Goal: Task Accomplishment & Management: Manage account settings

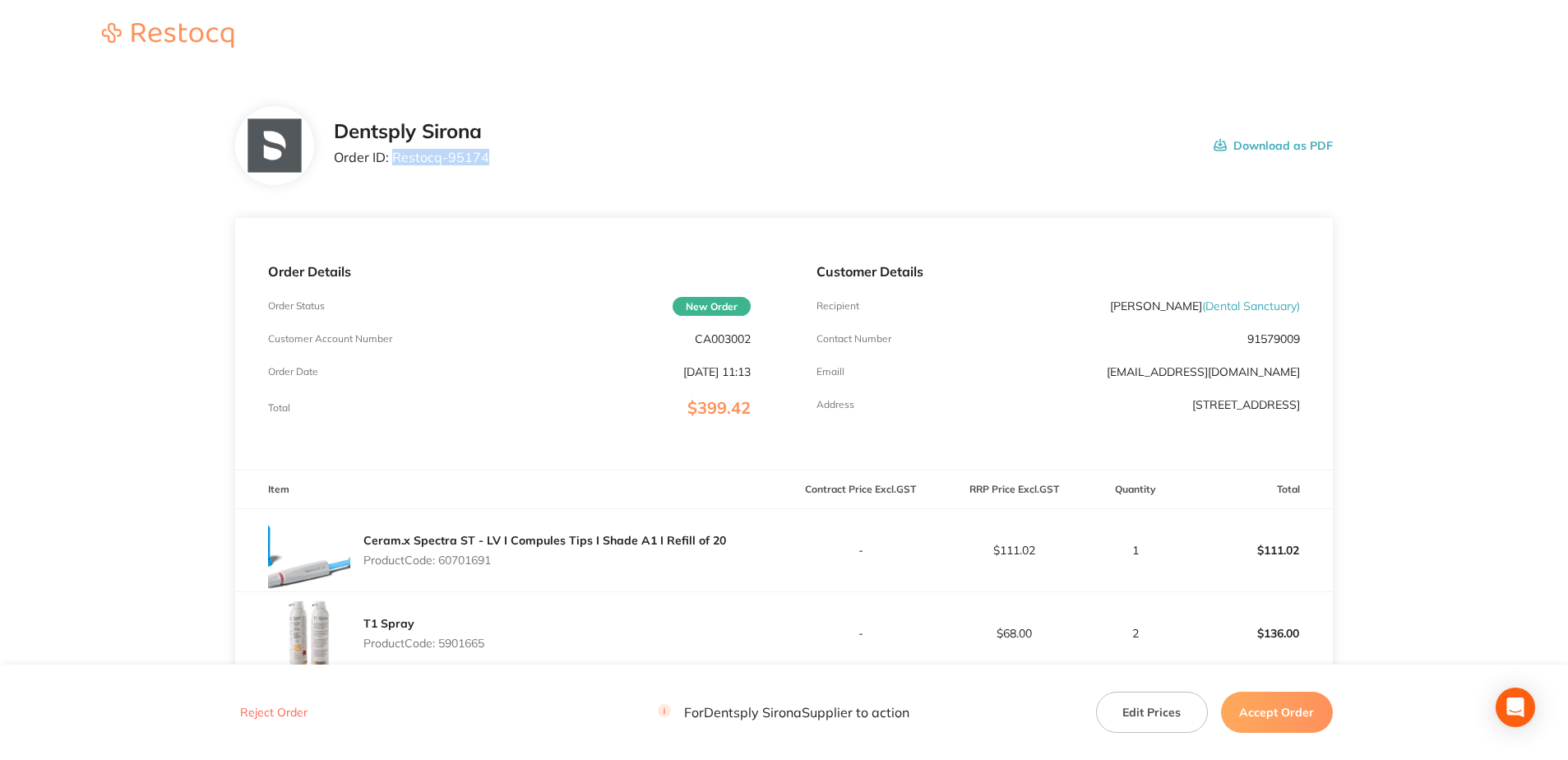
drag, startPoint x: 464, startPoint y: 165, endPoint x: 395, endPoint y: 161, distance: 69.1
click at [395, 161] on div "Dentsply Sirona Order ID: Restocq- 95174 Download as PDF" at bounding box center [833, 145] width 999 height 51
copy p "Restocq- 95174"
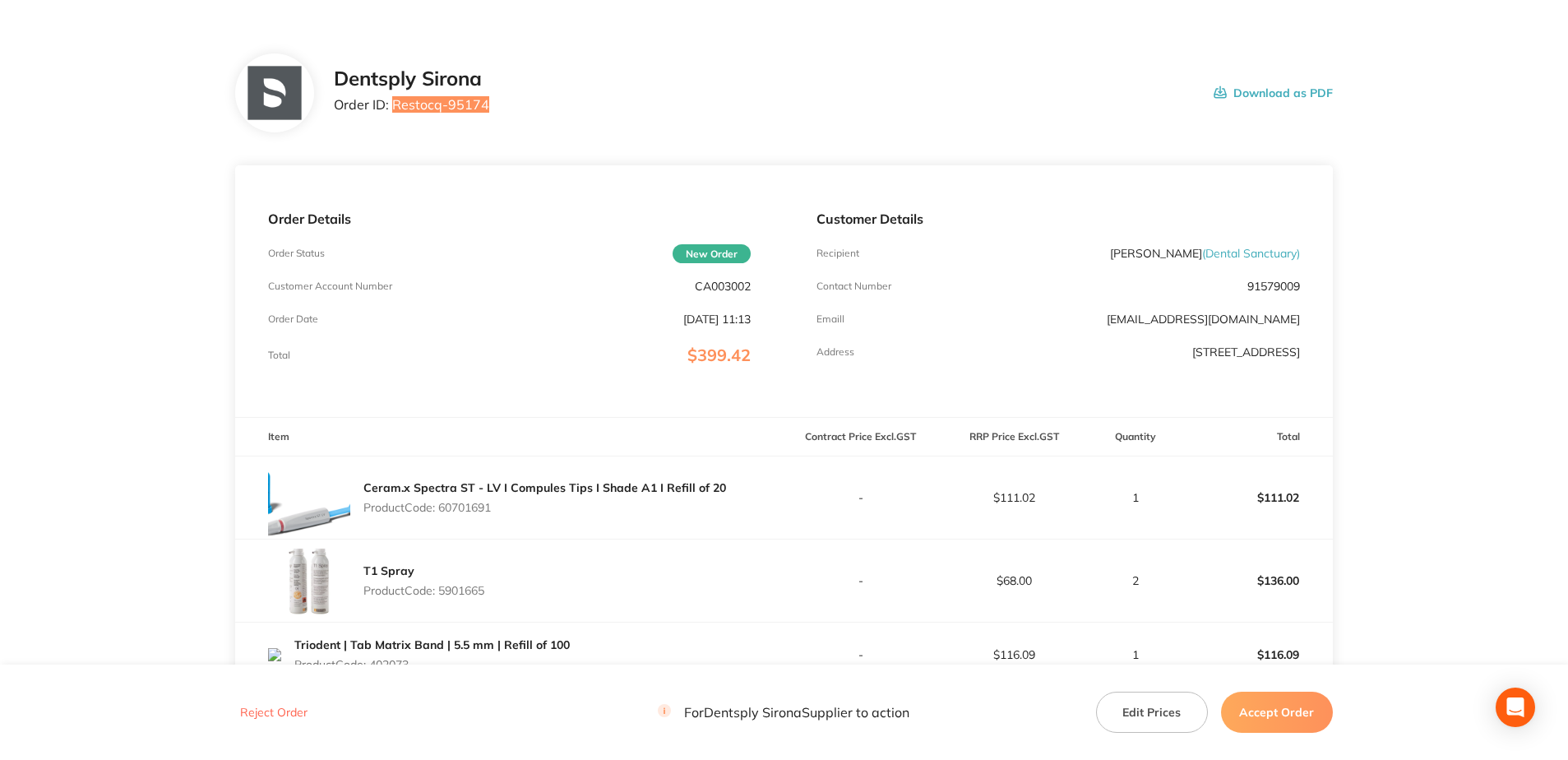
scroll to position [329, 0]
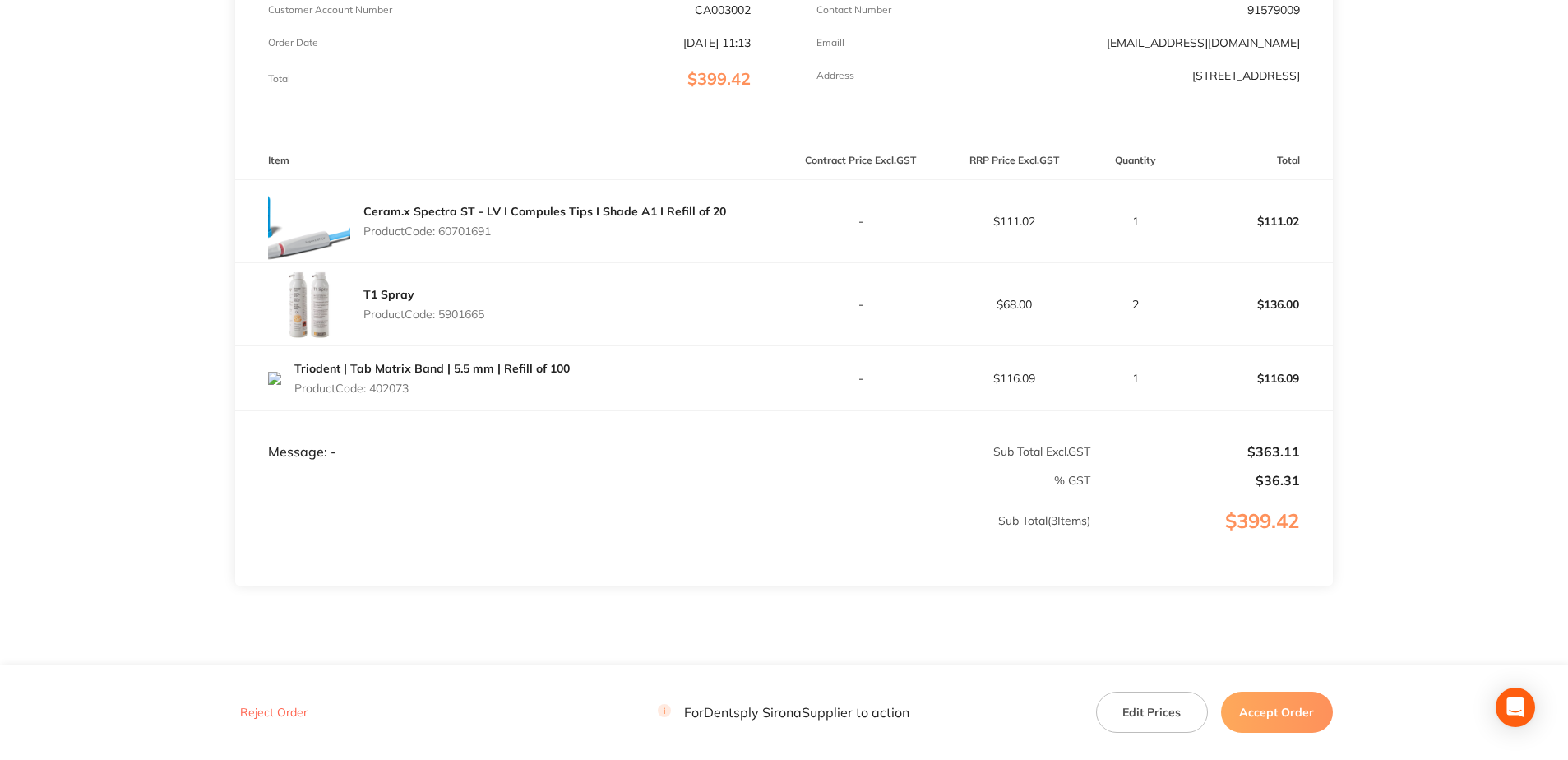
drag, startPoint x: 503, startPoint y: 231, endPoint x: 444, endPoint y: 233, distance: 59.0
click at [444, 233] on p "Product Code: 60701691" at bounding box center [544, 231] width 363 height 13
copy p "60701691"
drag, startPoint x: 505, startPoint y: 325, endPoint x: 443, endPoint y: 318, distance: 62.4
click at [443, 318] on div "T1 Spray Product Code: 5901665" at bounding box center [509, 304] width 549 height 82
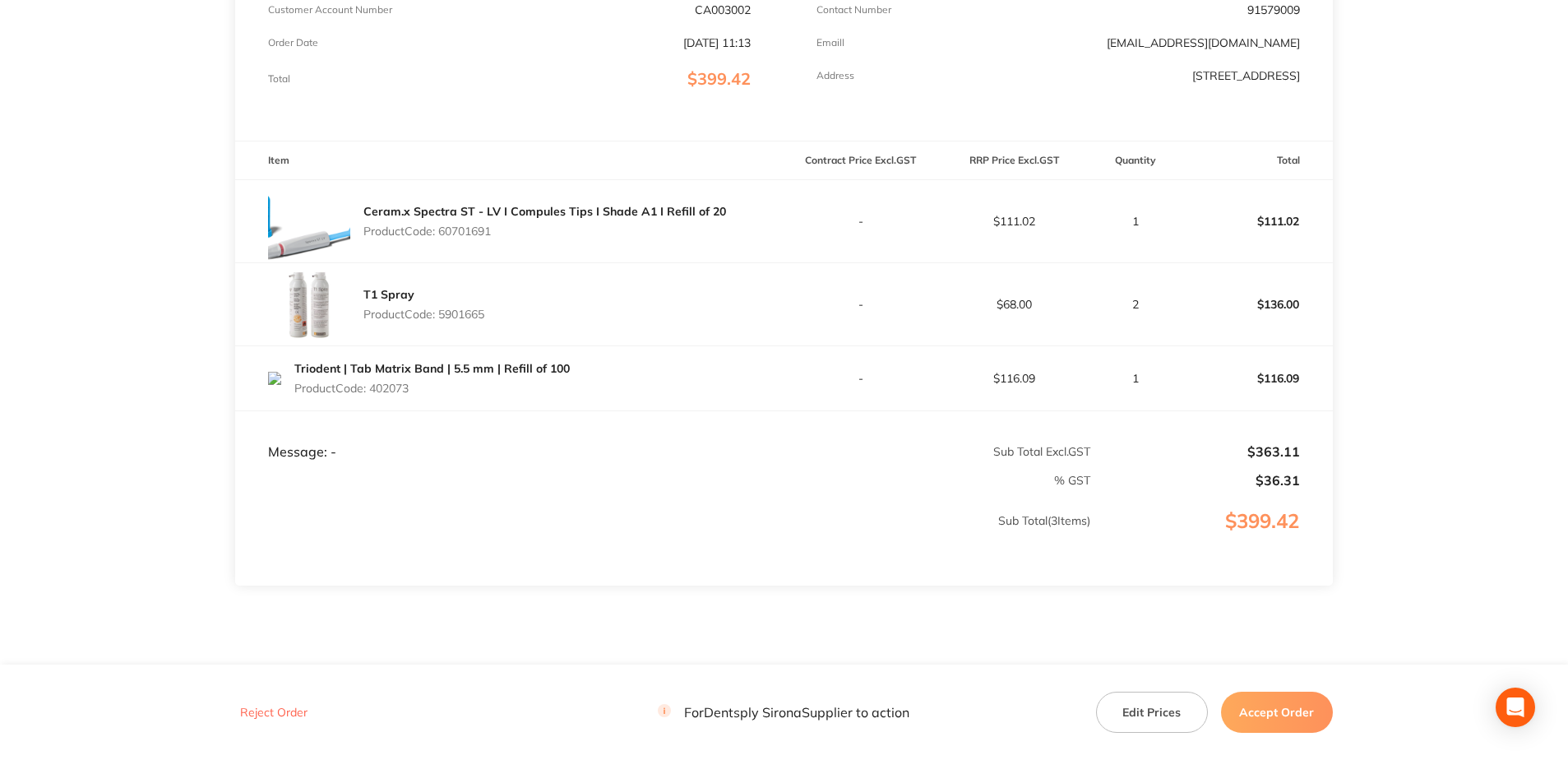
copy p "5901665"
click at [1173, 546] on button "Accept Order" at bounding box center [1276, 712] width 112 height 41
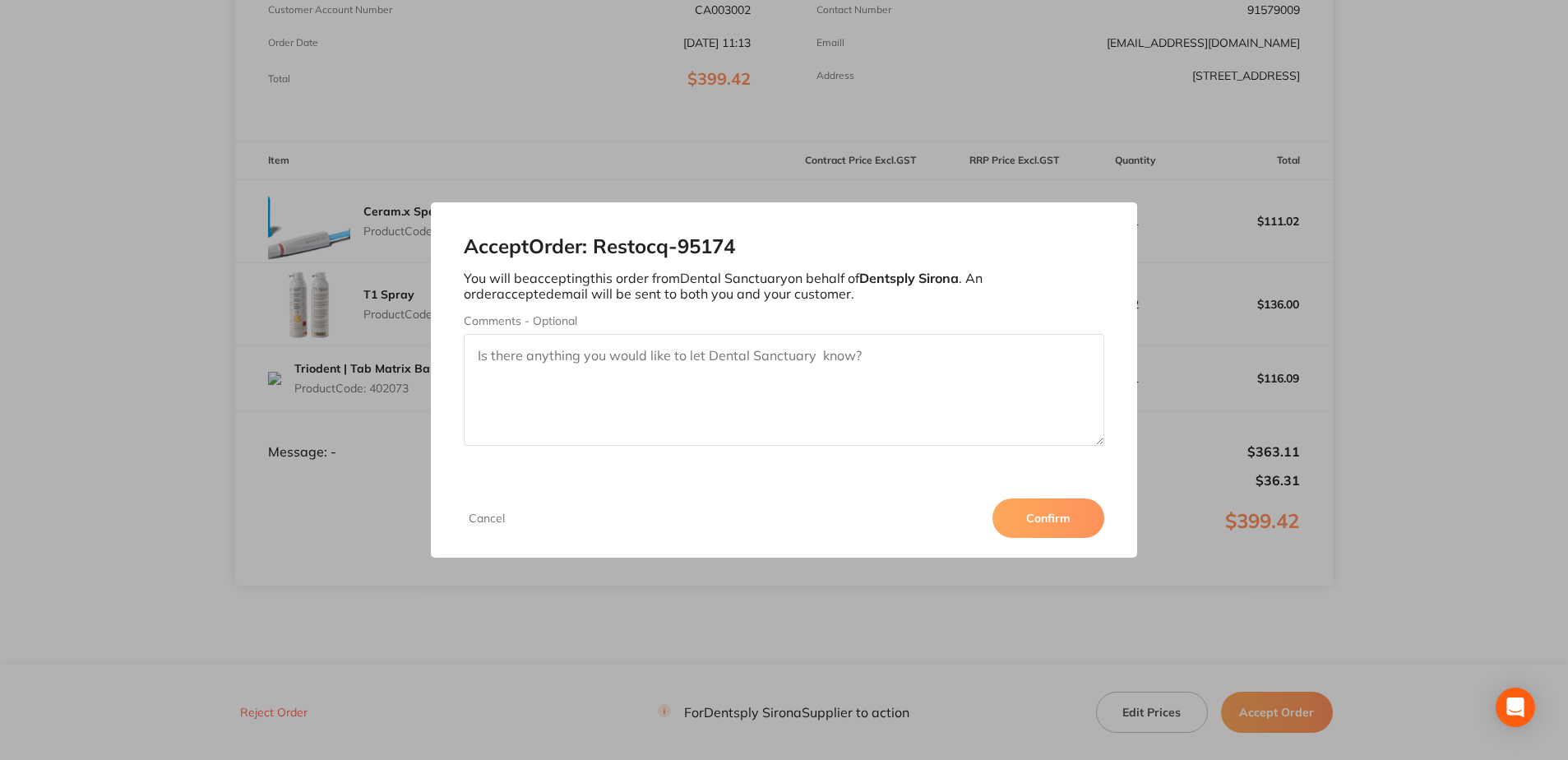
click at [1032, 538] on button "Confirm" at bounding box center [1049, 518] width 112 height 40
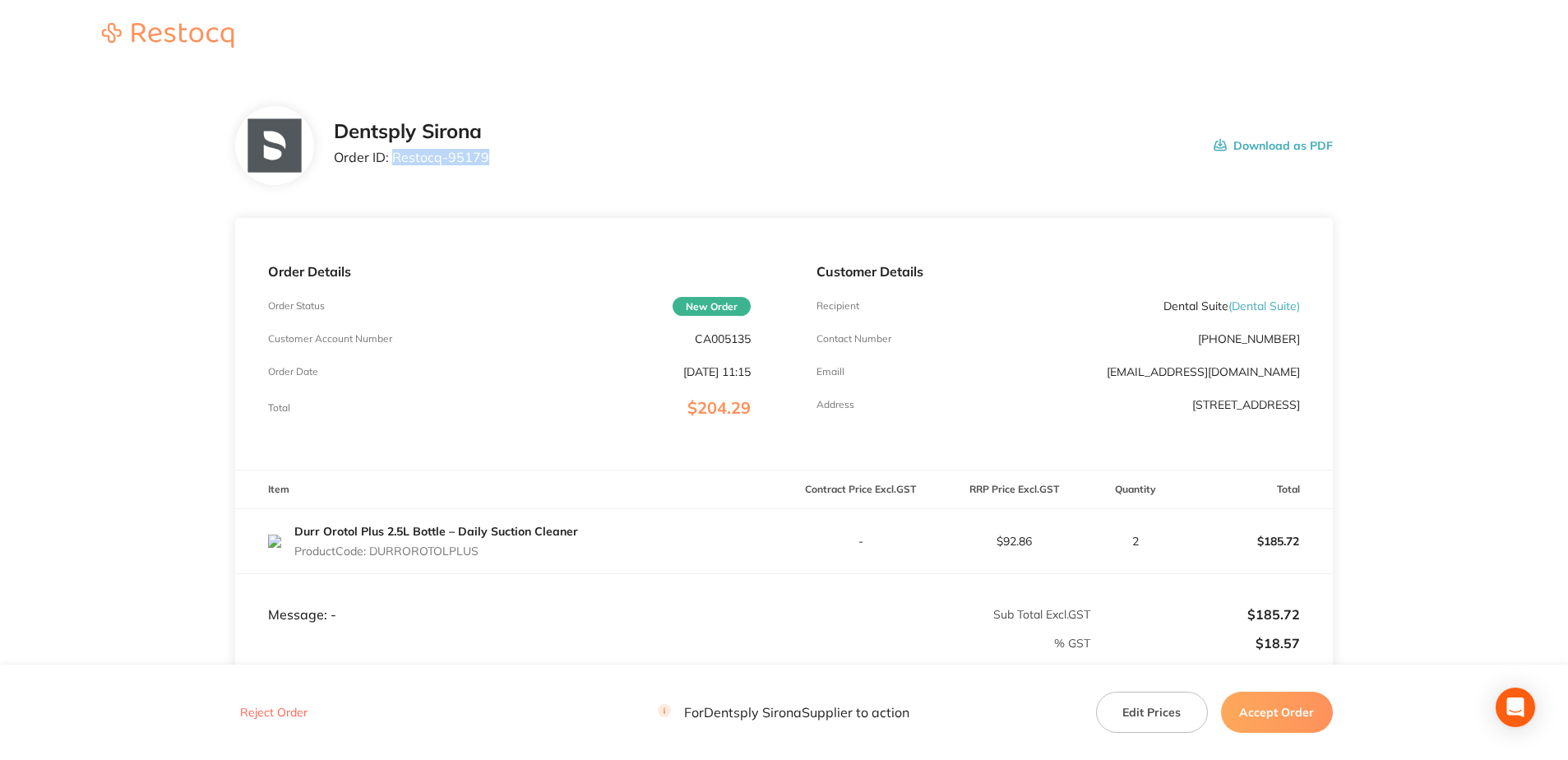
drag, startPoint x: 472, startPoint y: 155, endPoint x: 394, endPoint y: 155, distance: 78.0
click at [394, 155] on div "Dentsply Sirona Order ID: Restocq- 95179 Download as PDF" at bounding box center [833, 145] width 999 height 51
copy p "Restocq- 95179"
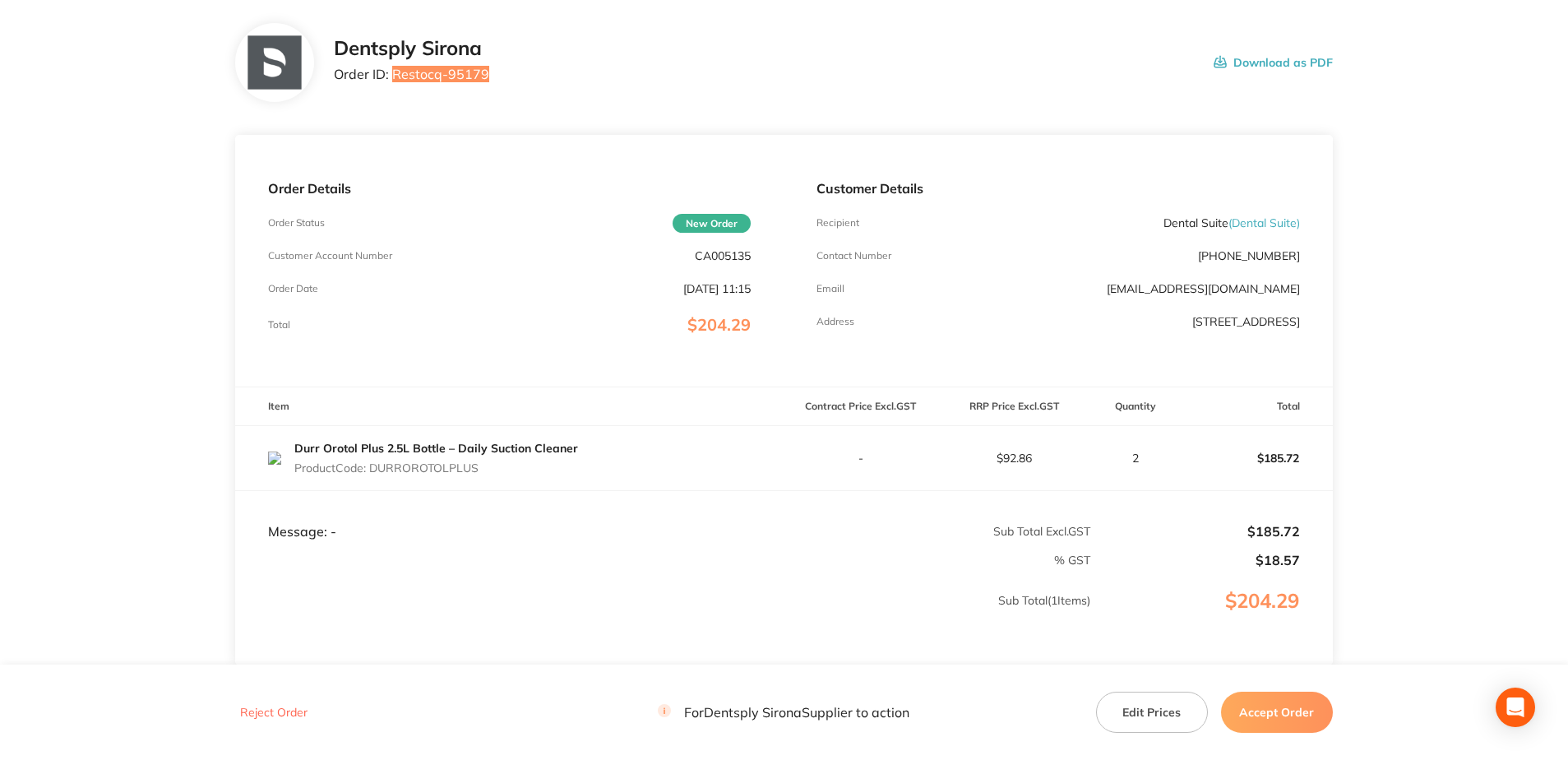
scroll to position [215, 0]
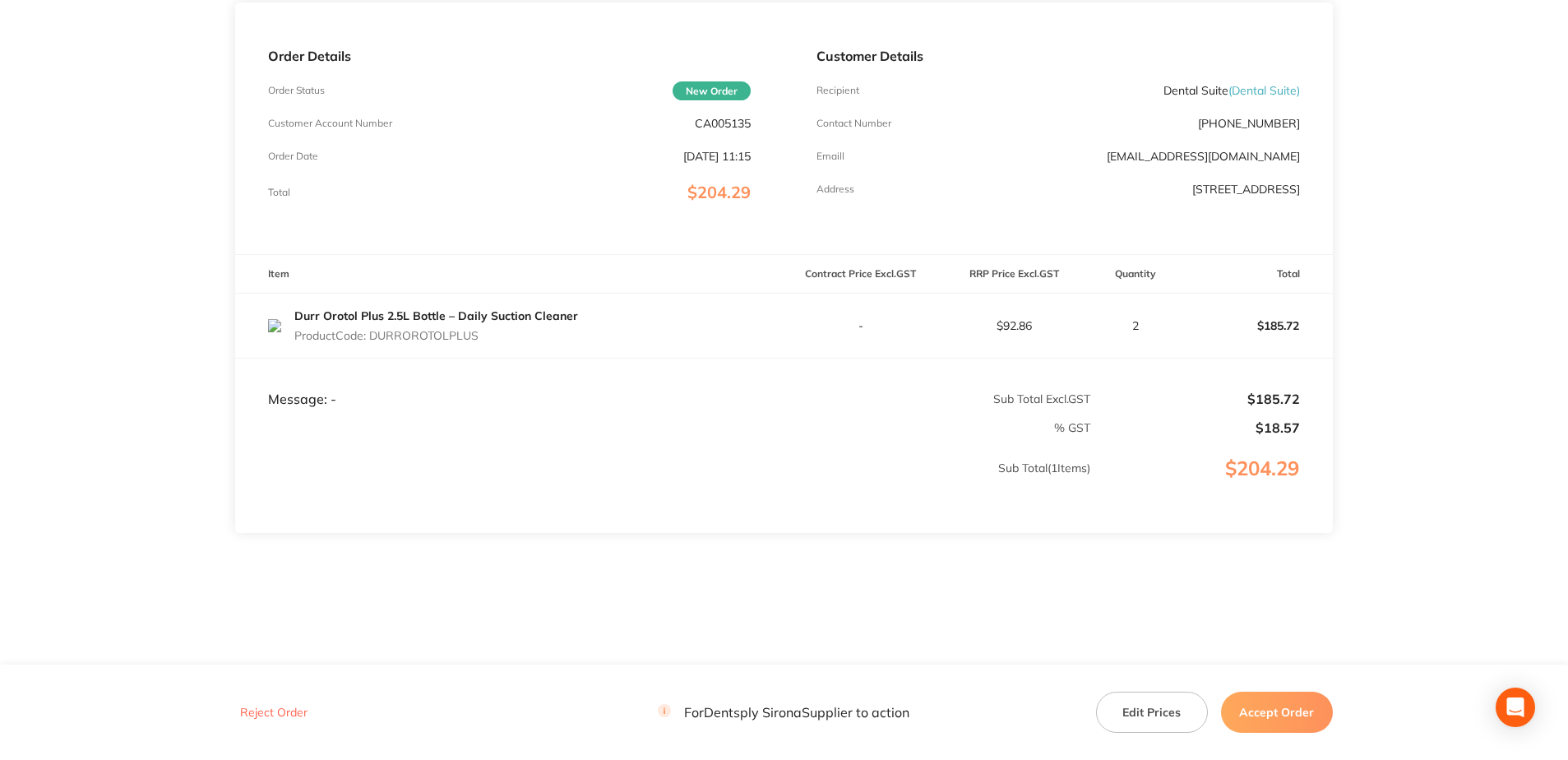
drag, startPoint x: 480, startPoint y: 340, endPoint x: 375, endPoint y: 342, distance: 105.0
click at [375, 342] on p "Product Code: DURROROTOLPLUS" at bounding box center [436, 335] width 284 height 13
copy p "DURROROTOLPLUS"
click at [1274, 714] on button "Accept Order" at bounding box center [1276, 712] width 112 height 41
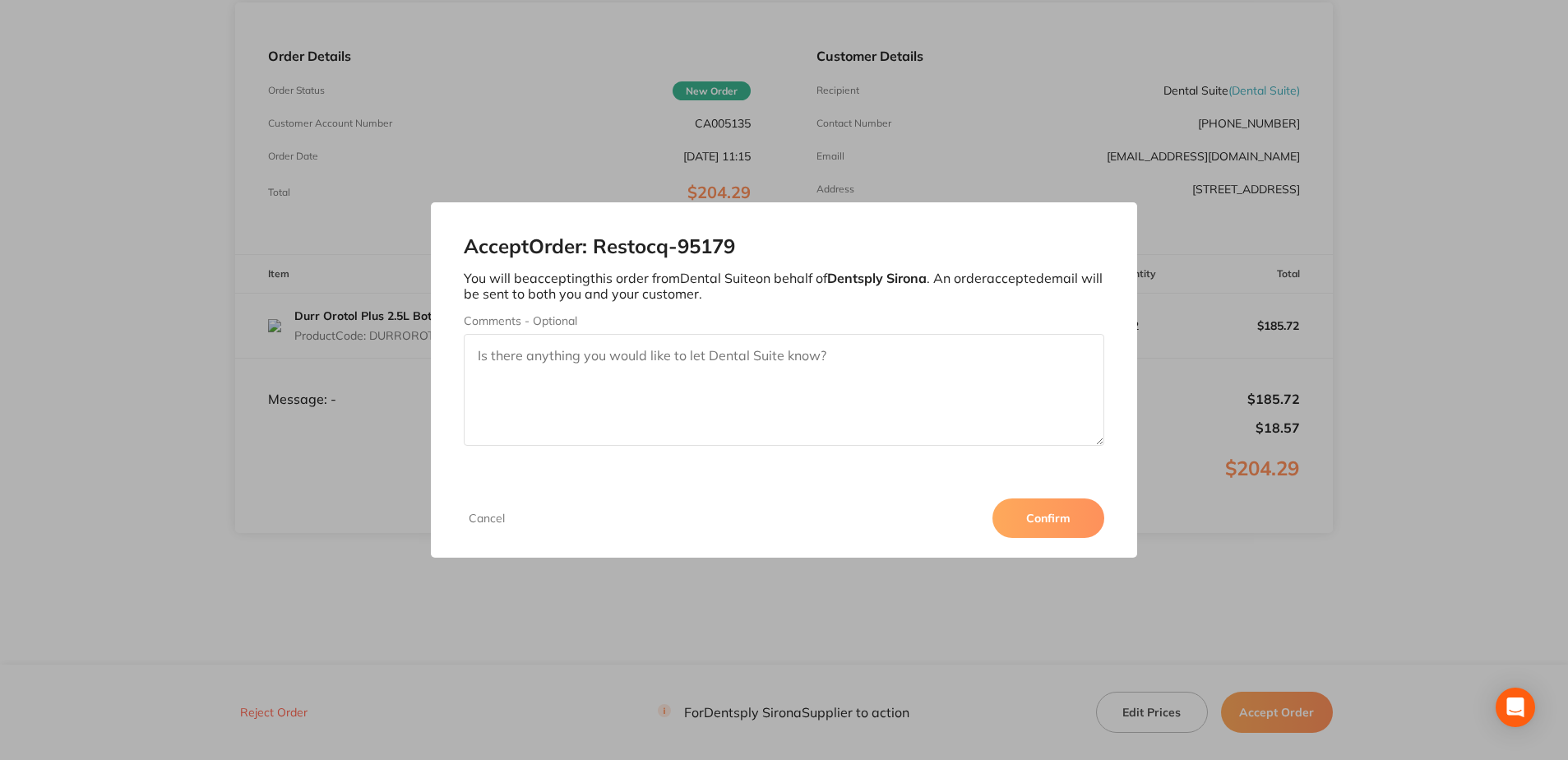
click at [1036, 521] on button "Confirm" at bounding box center [1049, 518] width 112 height 40
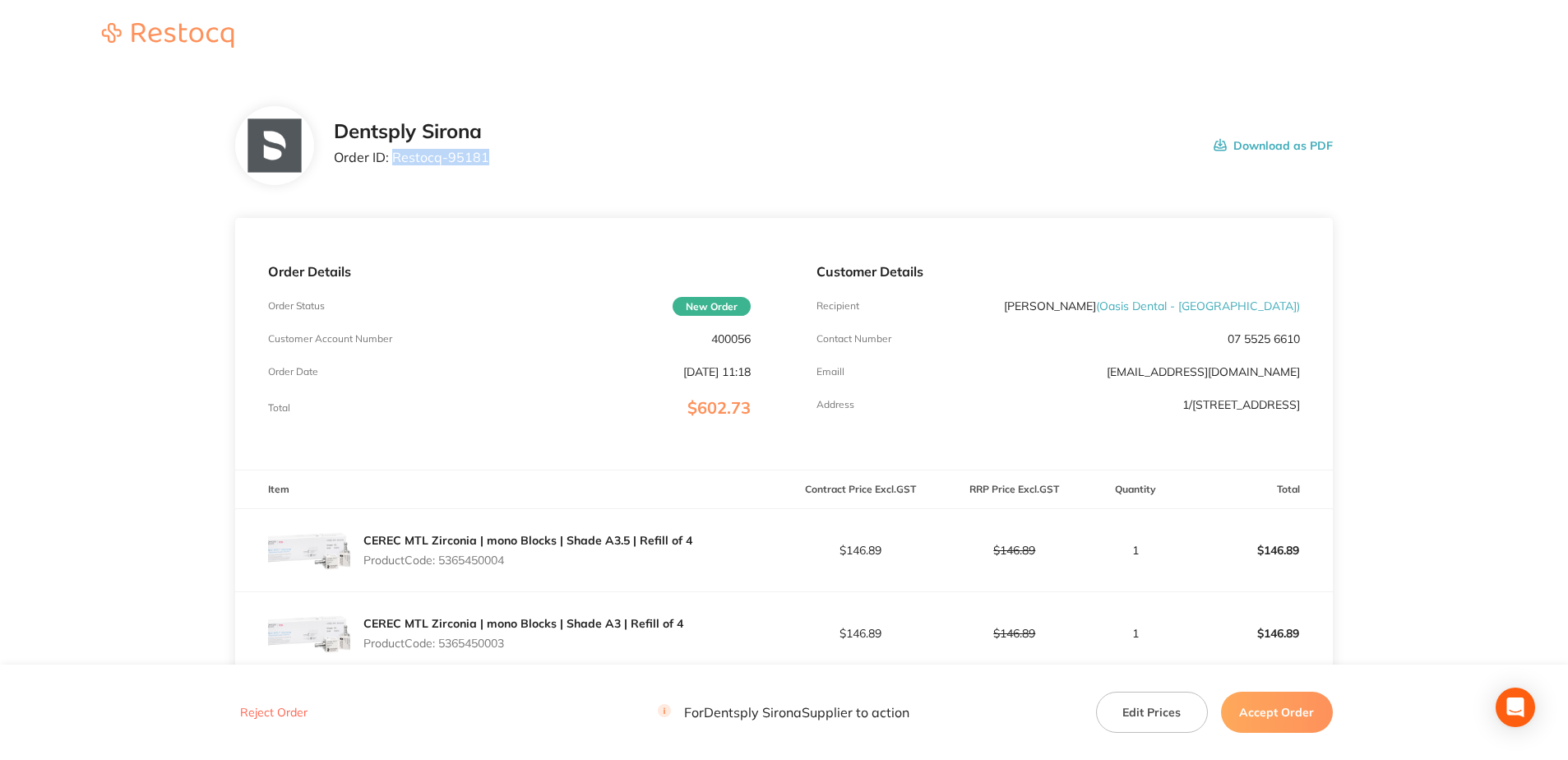
drag, startPoint x: 485, startPoint y: 157, endPoint x: 394, endPoint y: 166, distance: 91.4
click at [394, 166] on div "Dentsply Sirona Order ID: Restocq- 95181" at bounding box center [411, 145] width 155 height 51
copy p "Restocq- 95181"
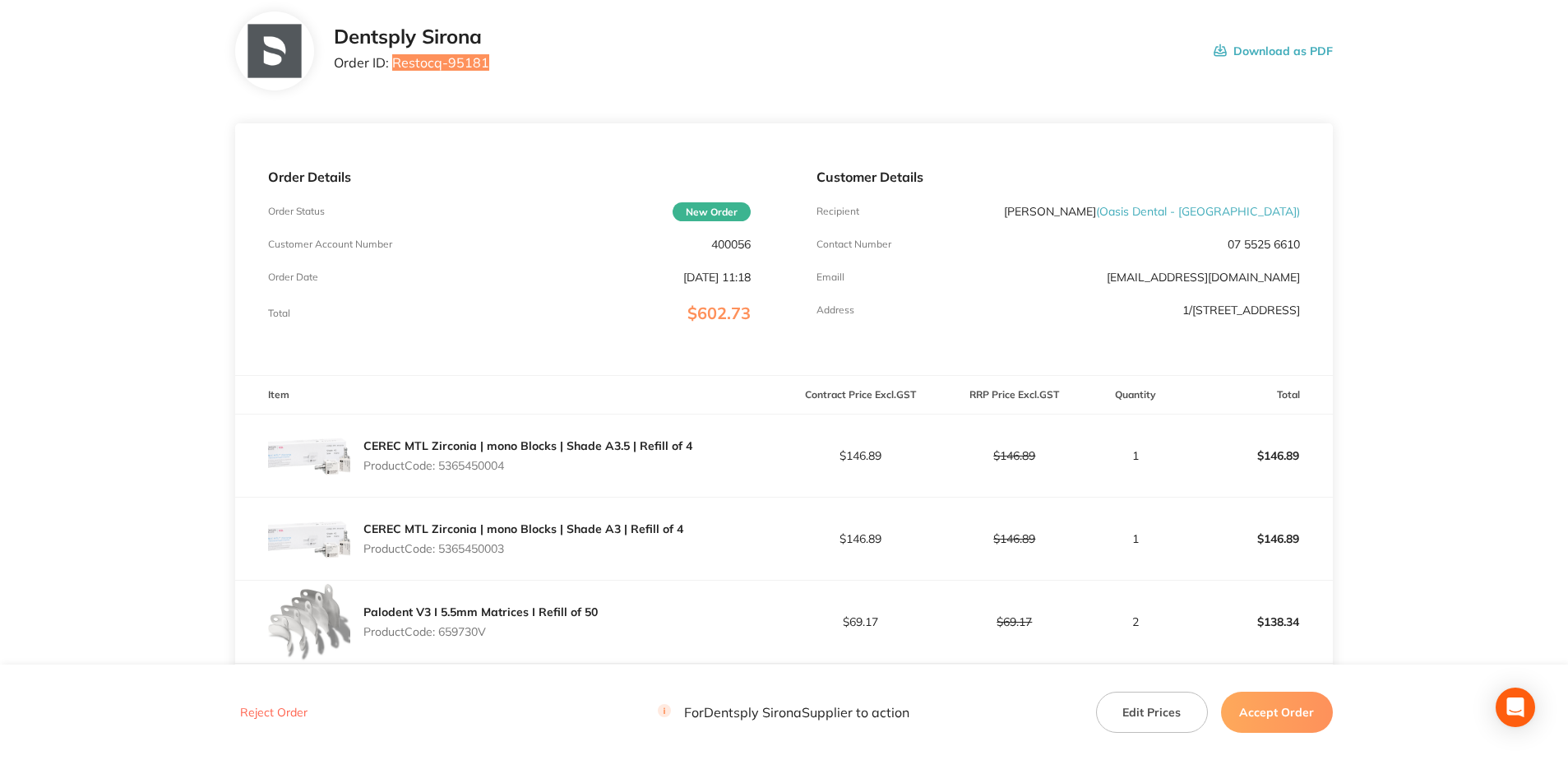
scroll to position [329, 0]
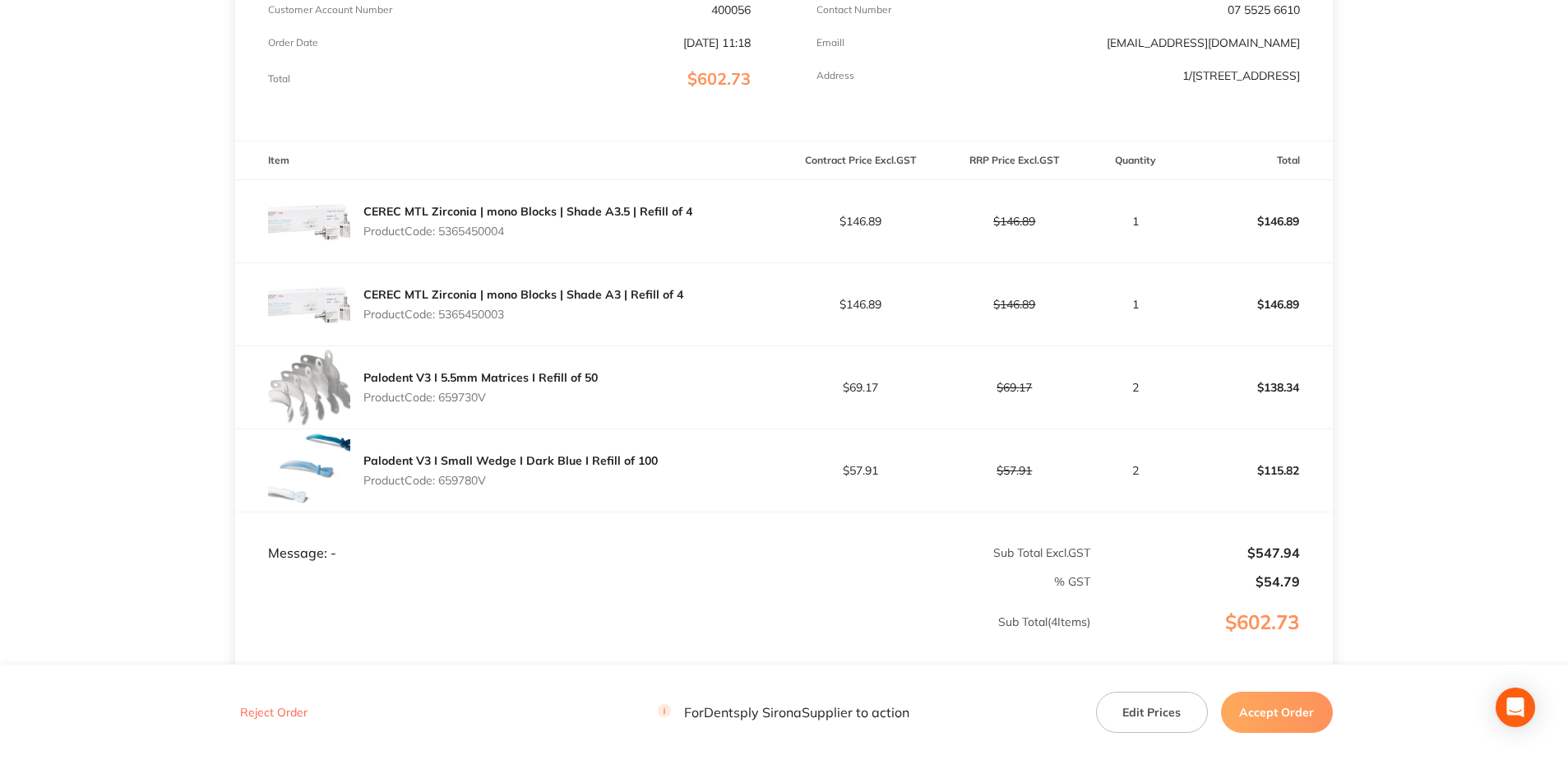
drag, startPoint x: 521, startPoint y: 223, endPoint x: 440, endPoint y: 231, distance: 81.4
click at [440, 231] on div "CEREC MTL Zirconia | mono Blocks | Shade A3.5 | Refill of 4 Product Code: 53654…" at bounding box center [527, 222] width 329 height 46
copy p "5365450004"
drag, startPoint x: 494, startPoint y: 315, endPoint x: 441, endPoint y: 317, distance: 53.0
click at [441, 317] on p "Product Code: 5365450003" at bounding box center [523, 314] width 320 height 13
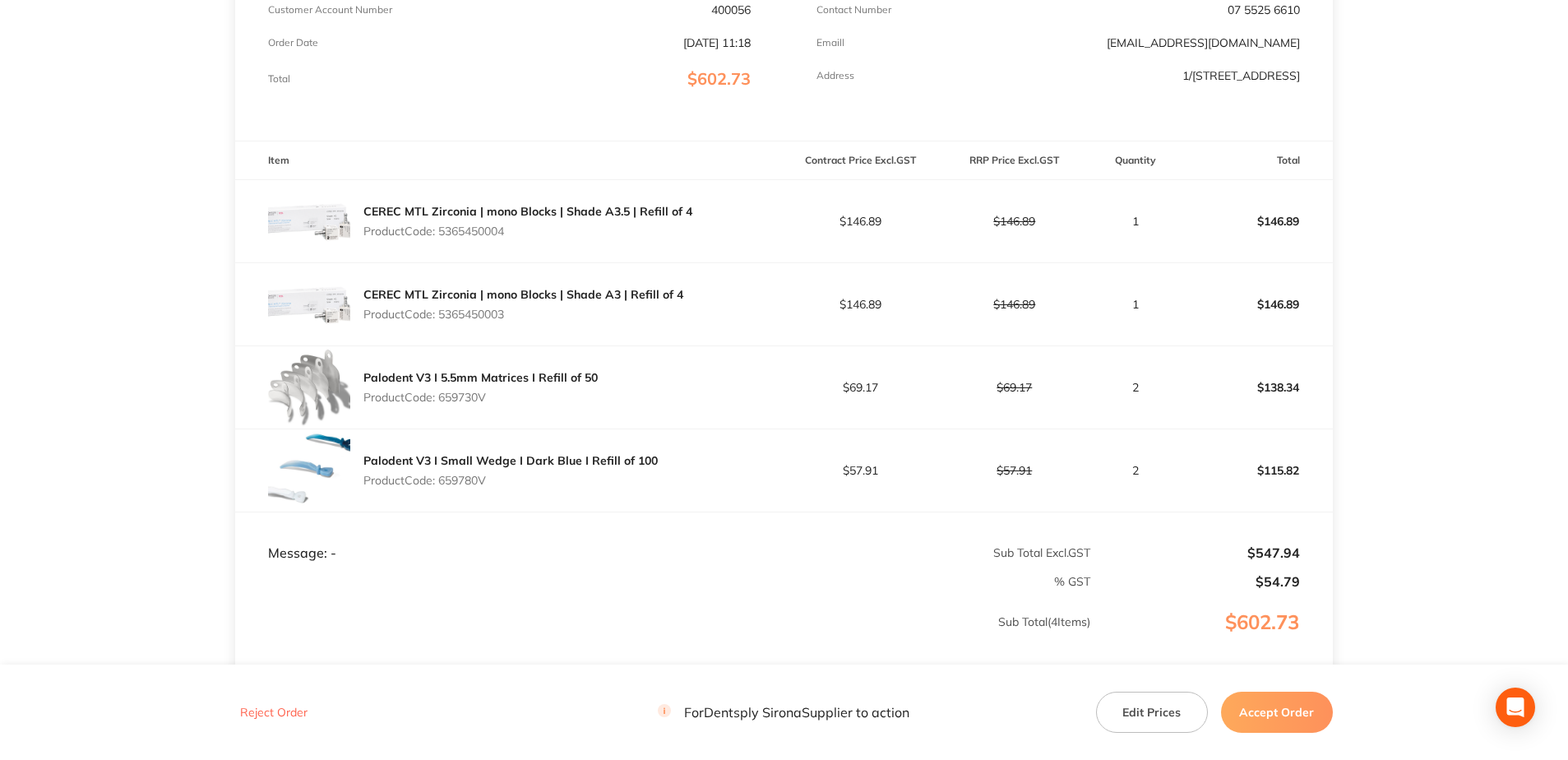
copy p "5365450003"
drag, startPoint x: 493, startPoint y: 401, endPoint x: 443, endPoint y: 404, distance: 50.1
click at [443, 404] on p "Product Code: 659730V" at bounding box center [480, 397] width 234 height 13
copy p "659730V"
drag, startPoint x: 502, startPoint y: 482, endPoint x: 438, endPoint y: 494, distance: 65.1
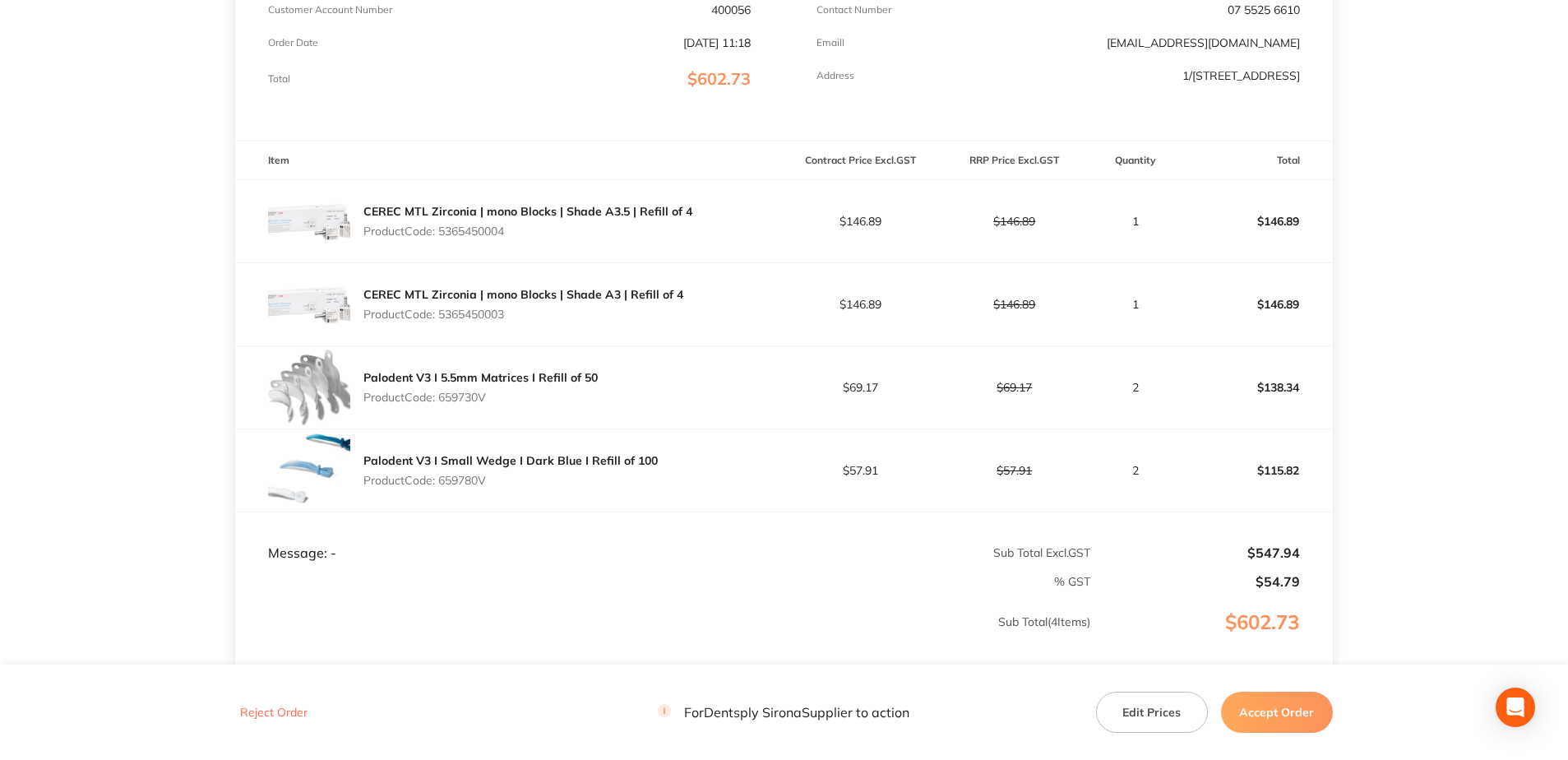
click at [438, 494] on div "Palodent V3 I Small Wedge I Dark Blue I Refill of 100 Product Code: 659780V" at bounding box center [509, 470] width 549 height 82
click at [619, 485] on p "Product Code: 659780V" at bounding box center [511, 480] width 294 height 13
drag, startPoint x: 496, startPoint y: 486, endPoint x: 442, endPoint y: 485, distance: 54.0
click at [442, 485] on p "Product Code: 659780V" at bounding box center [511, 480] width 294 height 13
copy p "659780V"
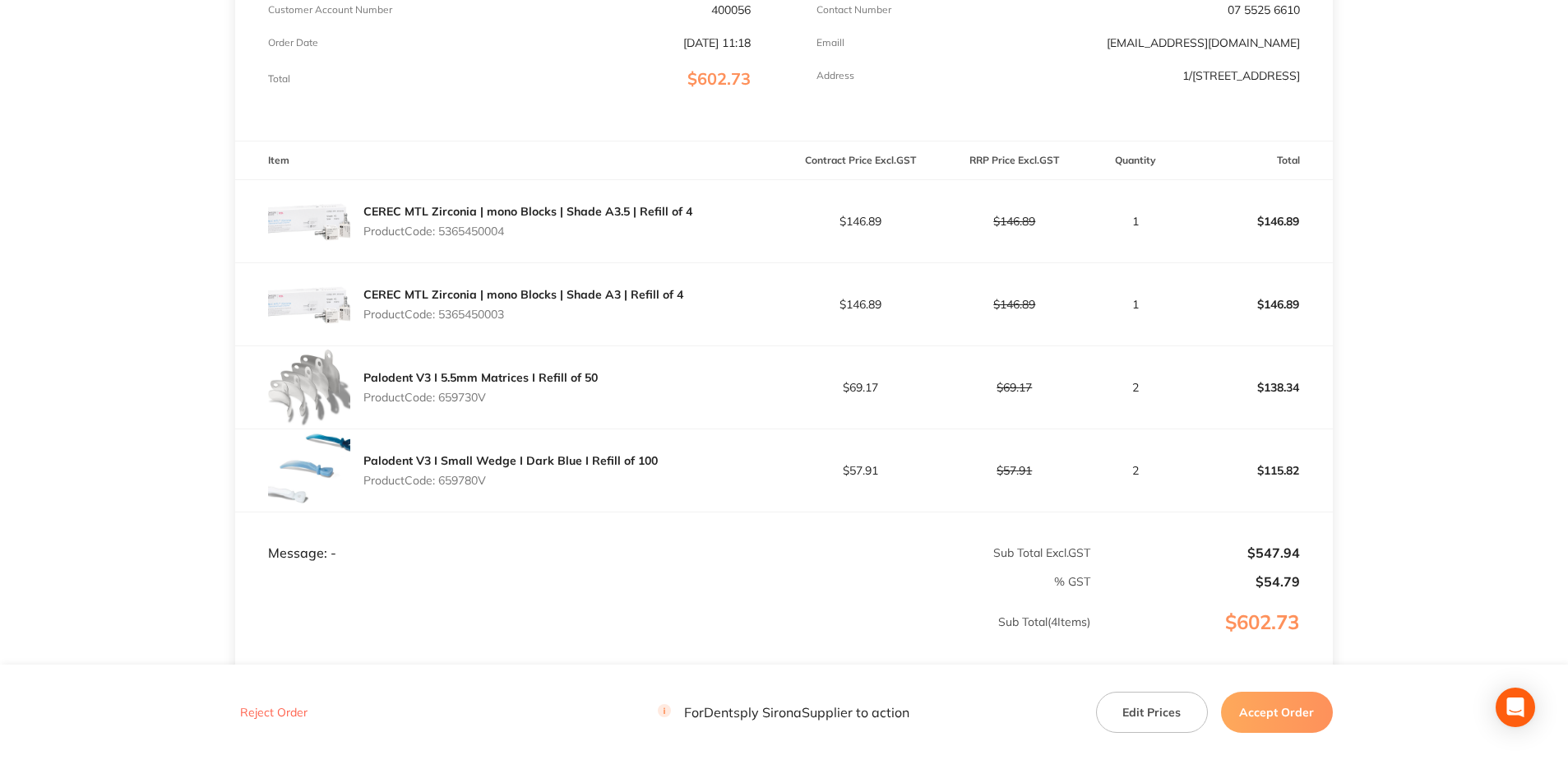
click at [1173, 546] on button "Accept Order" at bounding box center [1276, 712] width 112 height 41
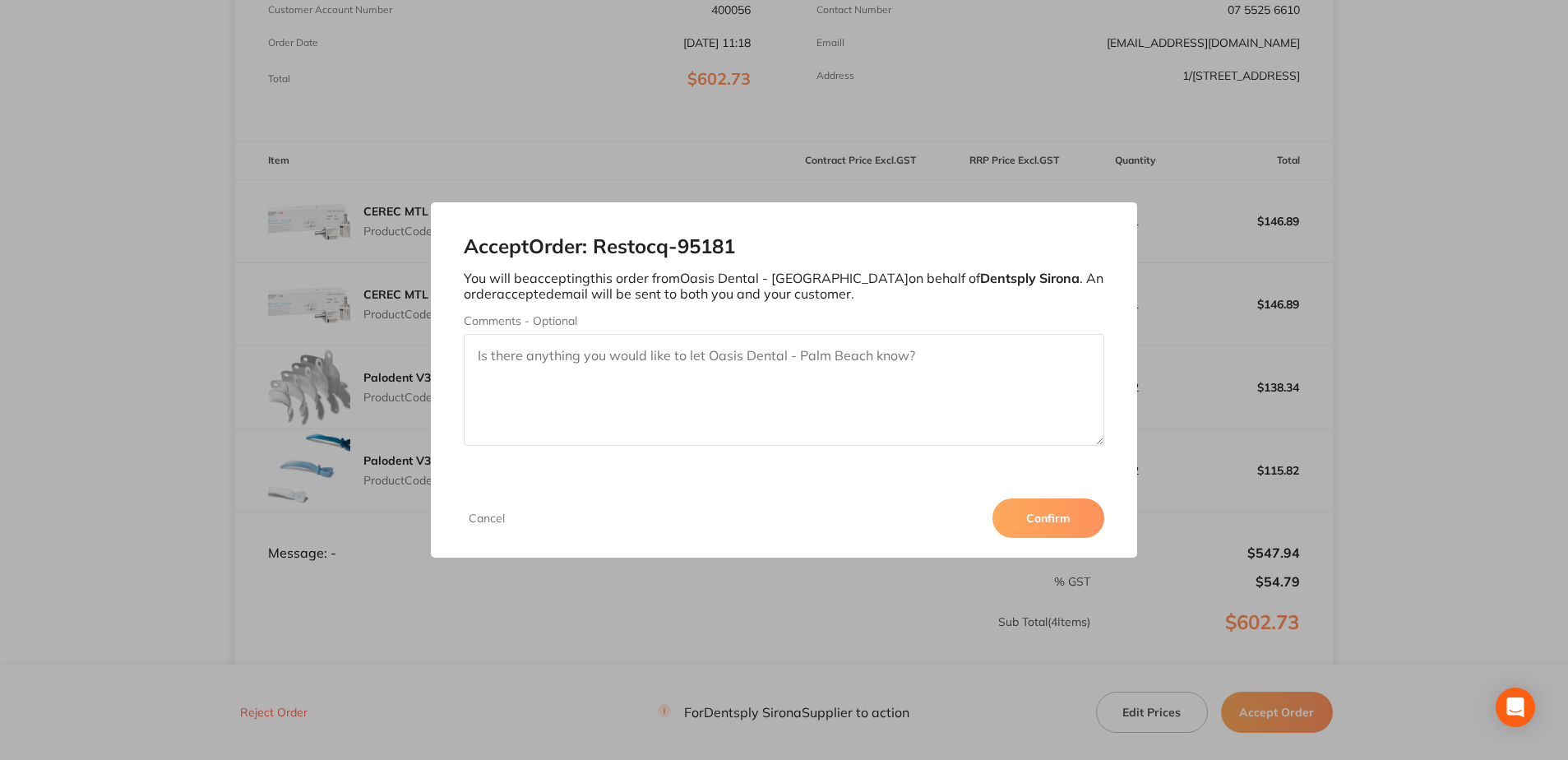
click at [1026, 527] on button "Confirm" at bounding box center [1049, 518] width 112 height 40
